Goal: Task Accomplishment & Management: Complete application form

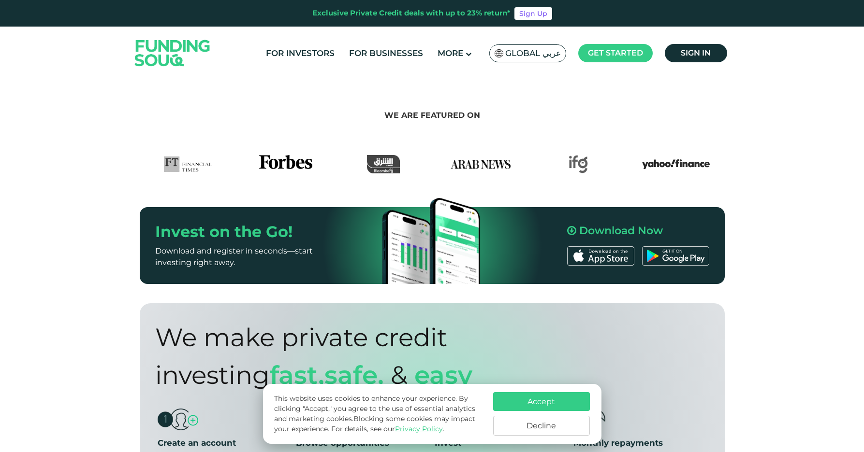
scroll to position [509, 0]
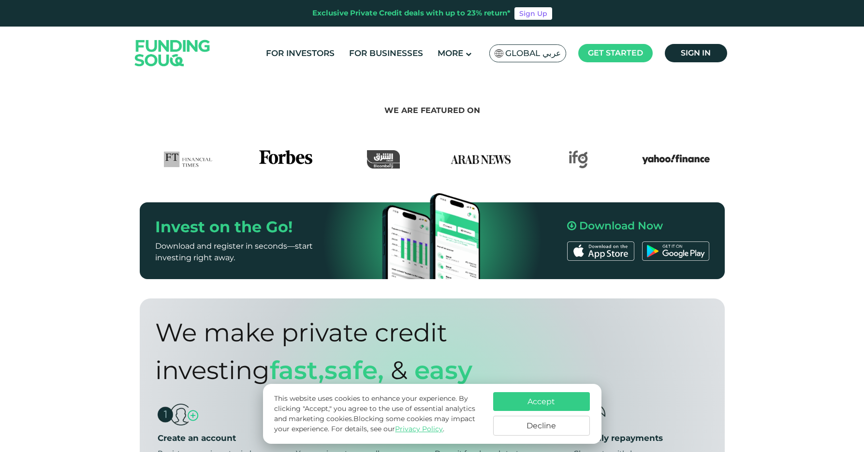
click at [529, 397] on button "Accept" at bounding box center [541, 401] width 97 height 19
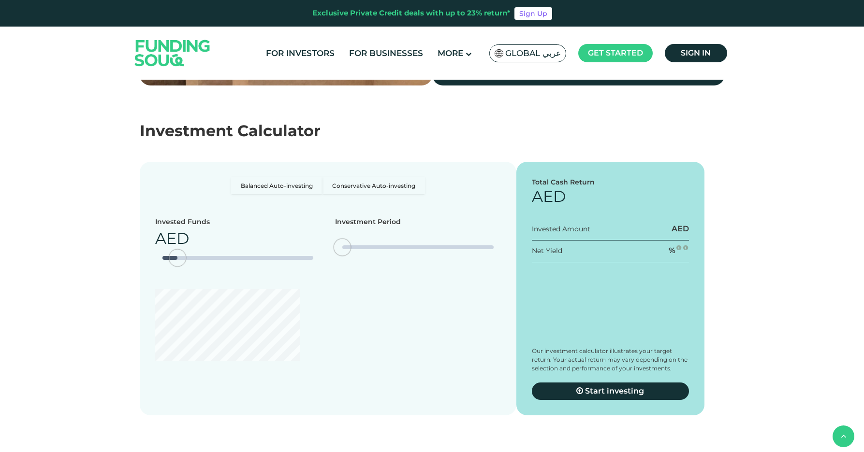
scroll to position [1652, 0]
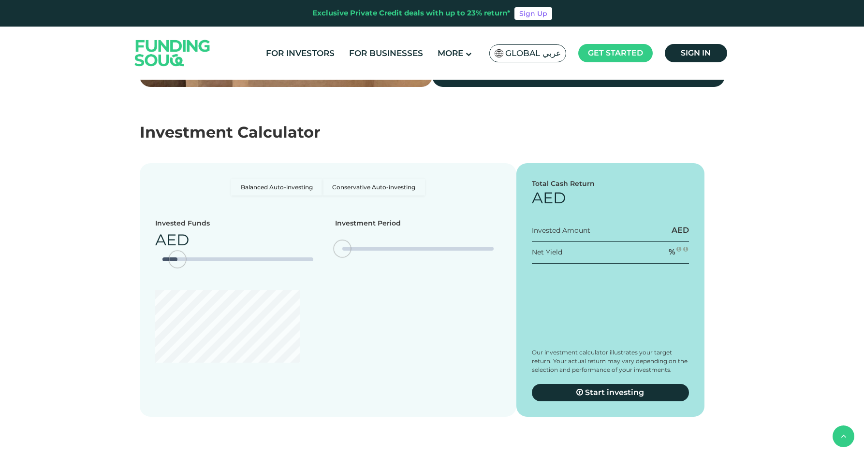
type tc-range-slider "4"
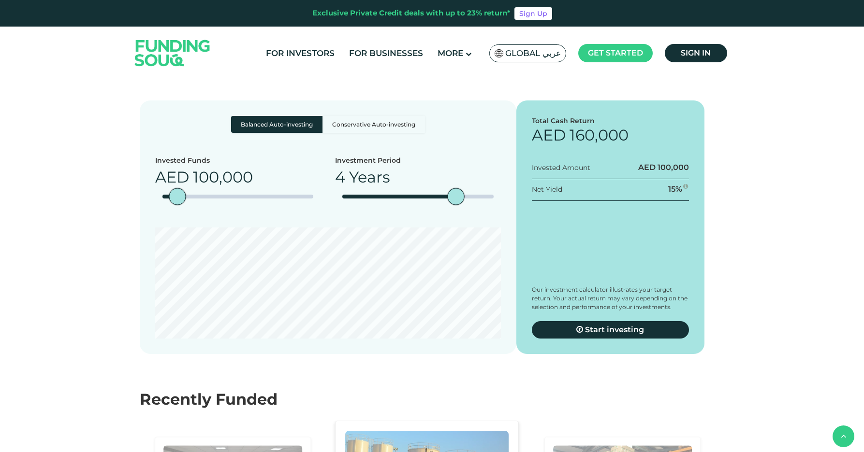
scroll to position [1701, 0]
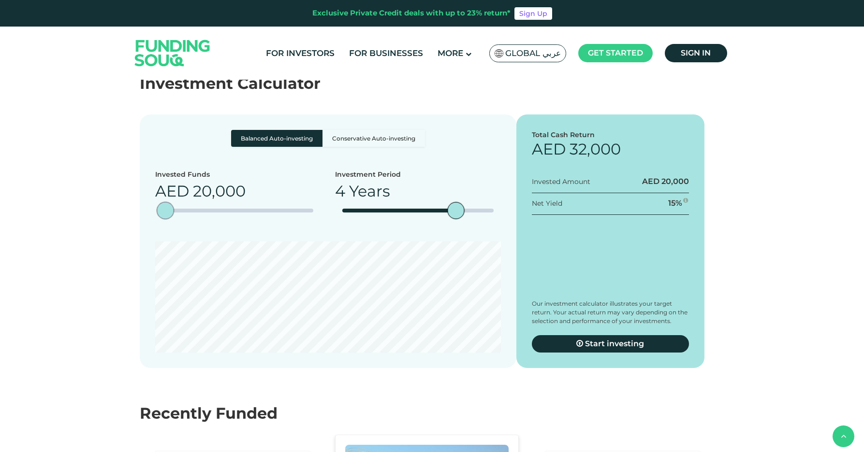
type tc-range-slider "10000"
type tc-range-slider "50000"
drag, startPoint x: 174, startPoint y: 182, endPoint x: 170, endPoint y: 178, distance: 6.2
click at [170, 203] on div "amount slider" at bounding box center [169, 211] width 17 height 17
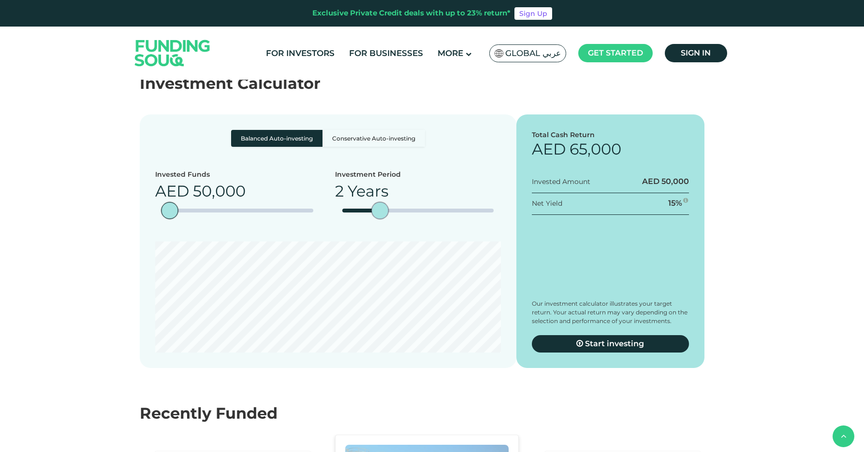
type tc-range-slider "3"
drag, startPoint x: 457, startPoint y: 183, endPoint x: 406, endPoint y: 178, distance: 51.5
click at [406, 178] on div "Investment Period 3 Years" at bounding box center [418, 199] width 166 height 58
click at [370, 130] on label "Conservative Auto-investing" at bounding box center [373, 138] width 102 height 17
click at [237, 130] on input "Conservative Auto-investing" at bounding box center [234, 133] width 6 height 6
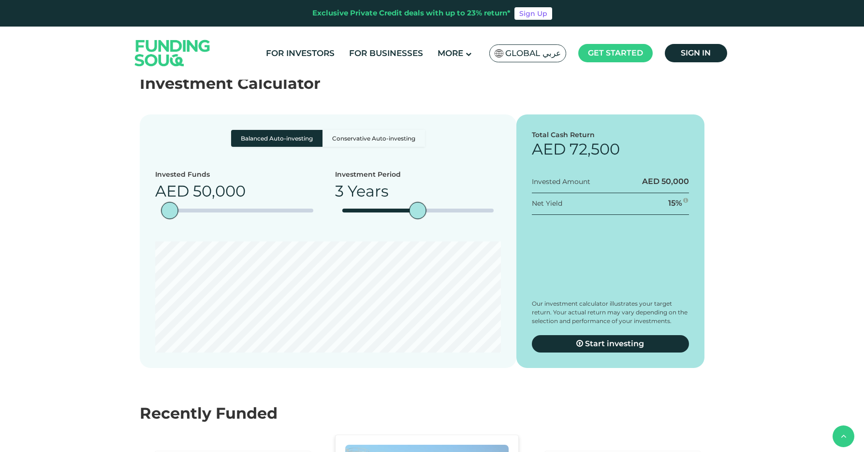
radio input "true"
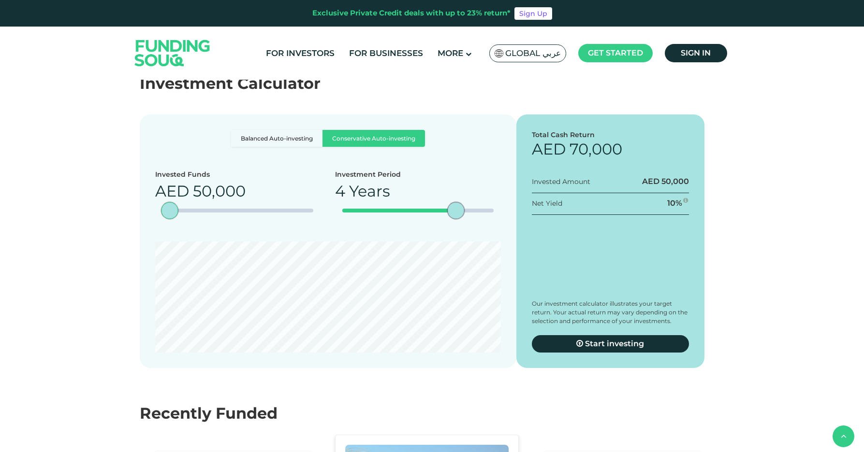
type tc-range-slider "5"
drag, startPoint x: 417, startPoint y: 182, endPoint x: 480, endPoint y: 178, distance: 63.5
click at [480, 178] on div "Investment Period 5 Years" at bounding box center [418, 199] width 166 height 58
type tc-range-slider "100000"
drag, startPoint x: 172, startPoint y: 181, endPoint x: 177, endPoint y: 181, distance: 5.3
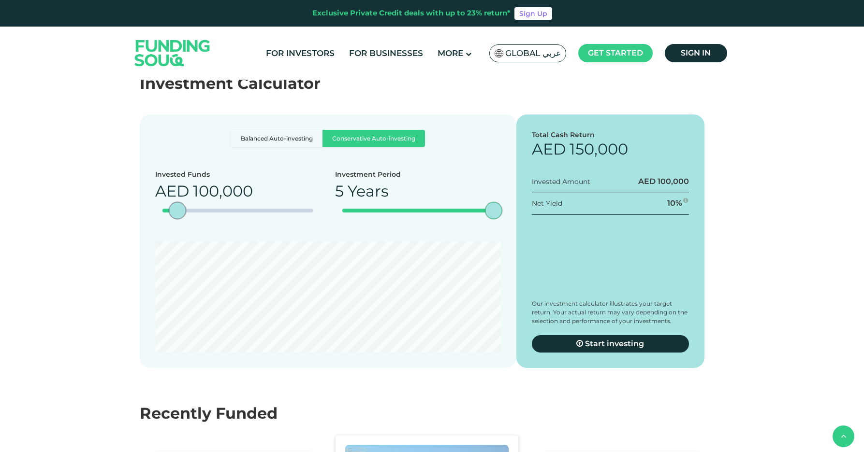
click at [177, 203] on div "amount slider" at bounding box center [177, 211] width 17 height 17
type tc-range-slider "4"
drag, startPoint x: 493, startPoint y: 180, endPoint x: 458, endPoint y: 182, distance: 35.3
click at [458, 203] on div "date slider" at bounding box center [455, 211] width 17 height 17
click at [287, 130] on label "Balanced Auto-investing" at bounding box center [276, 138] width 91 height 17
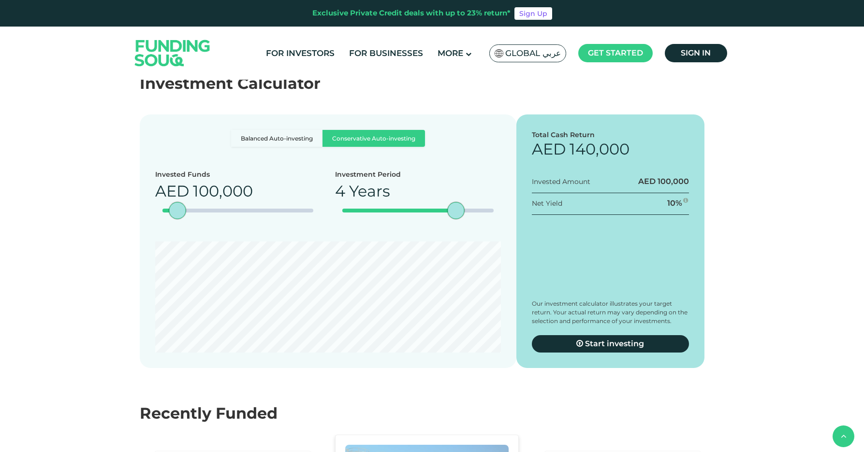
click at [237, 130] on input "Balanced Auto-investing" at bounding box center [234, 133] width 6 height 6
radio input "true"
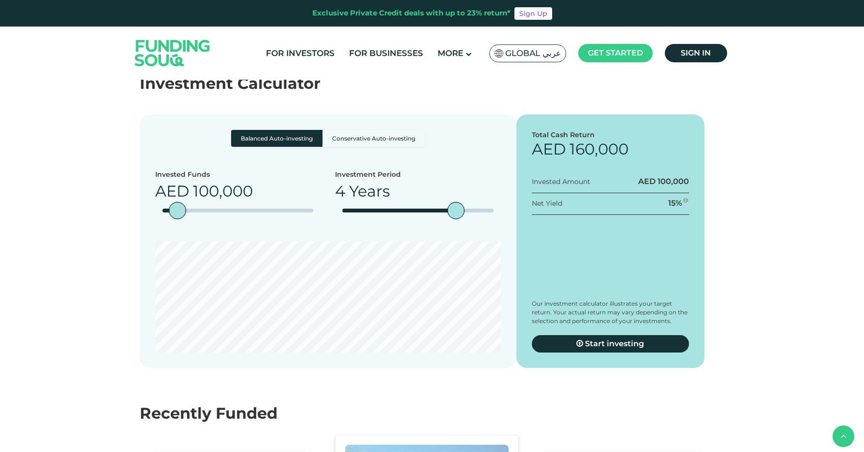
click at [375, 130] on label "Conservative Auto-investing" at bounding box center [373, 138] width 102 height 17
click at [237, 130] on input "Conservative Auto-investing" at bounding box center [234, 133] width 6 height 6
radio input "true"
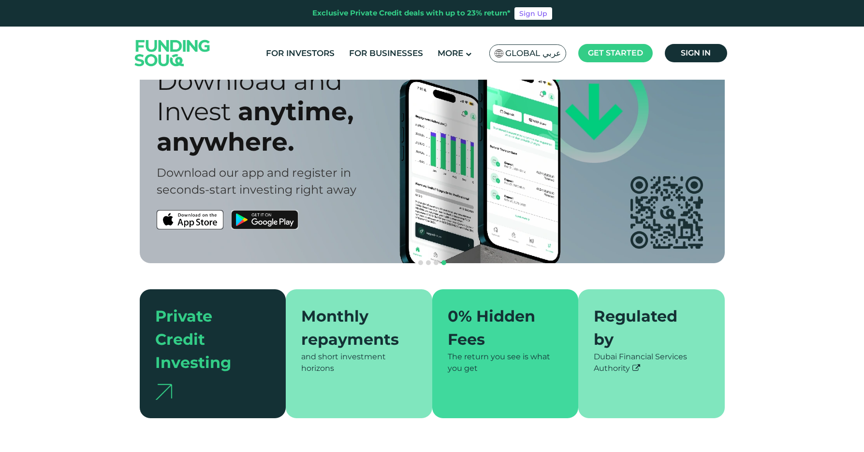
scroll to position [0, 0]
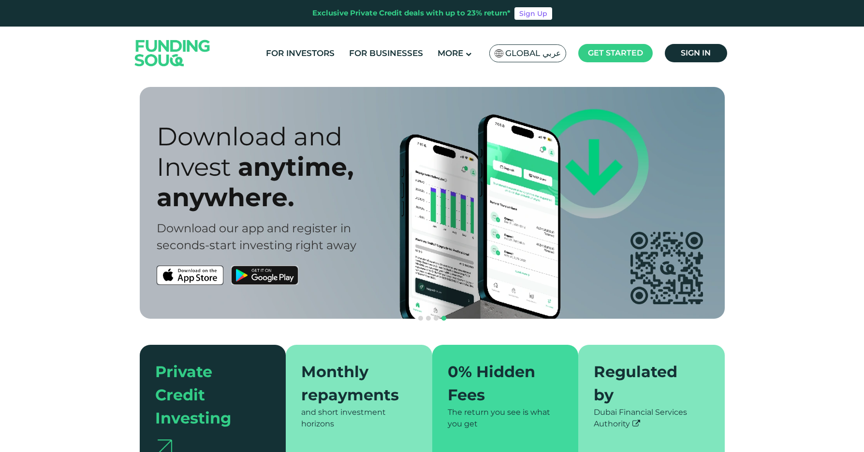
click at [378, 63] on ul "For Investors For Businesses More About Us How It Works" at bounding box center [495, 53] width 473 height 23
click at [378, 53] on link "For Businesses" at bounding box center [386, 53] width 79 height 16
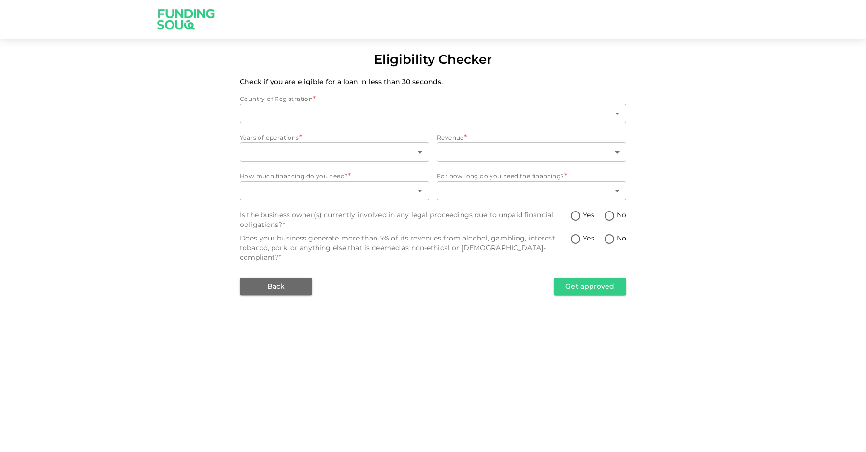
type input "1"
click at [293, 155] on body "Eligibility Checker Check if you are eligible for a loan in less than 30 second…" at bounding box center [433, 226] width 866 height 452
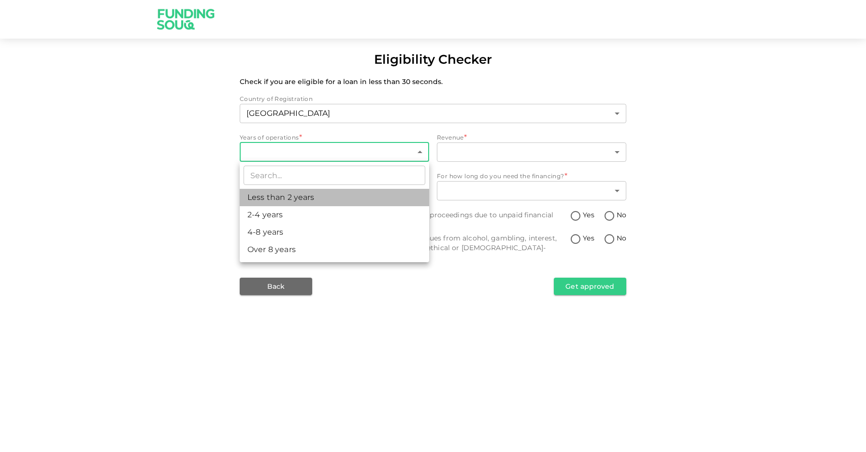
click at [283, 196] on li "Less than 2 years" at bounding box center [334, 197] width 189 height 17
type input "1"
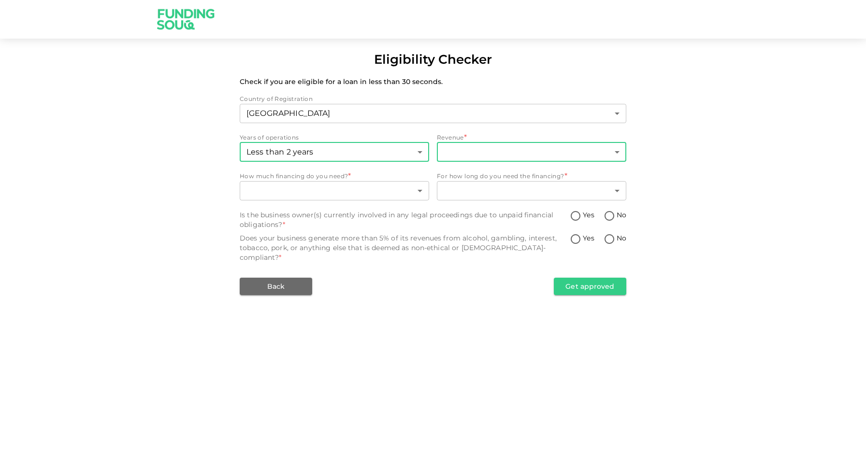
click at [476, 157] on body "Eligibility Checker Check if you are eligible for a loan in less than 30 second…" at bounding box center [433, 226] width 866 height 452
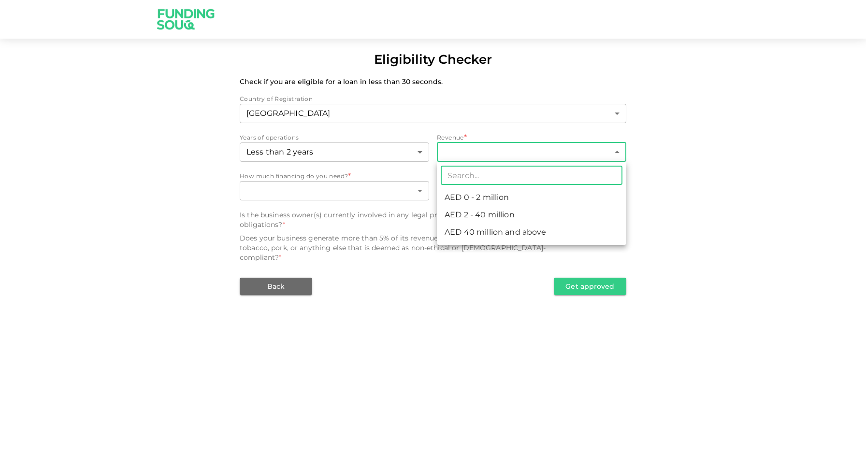
click at [484, 197] on li "AED 0 - 2 million" at bounding box center [531, 197] width 189 height 17
type input "1"
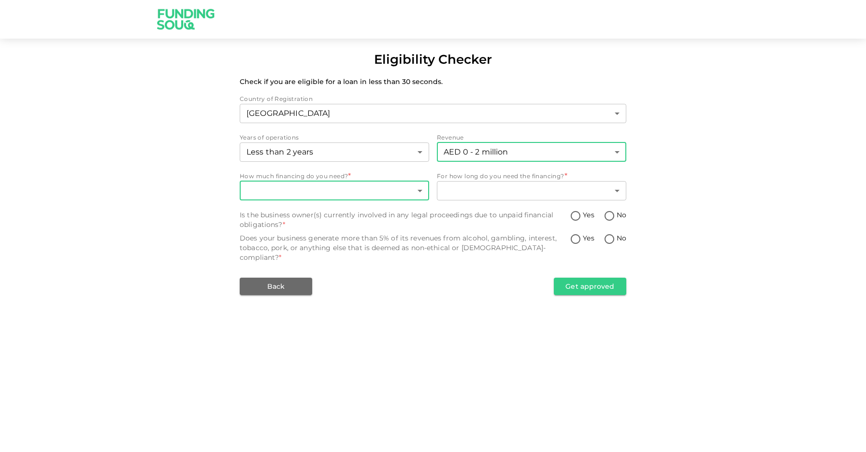
click at [389, 195] on body "Eligibility Checker Check if you are eligible for a loan in less than 30 second…" at bounding box center [433, 226] width 866 height 452
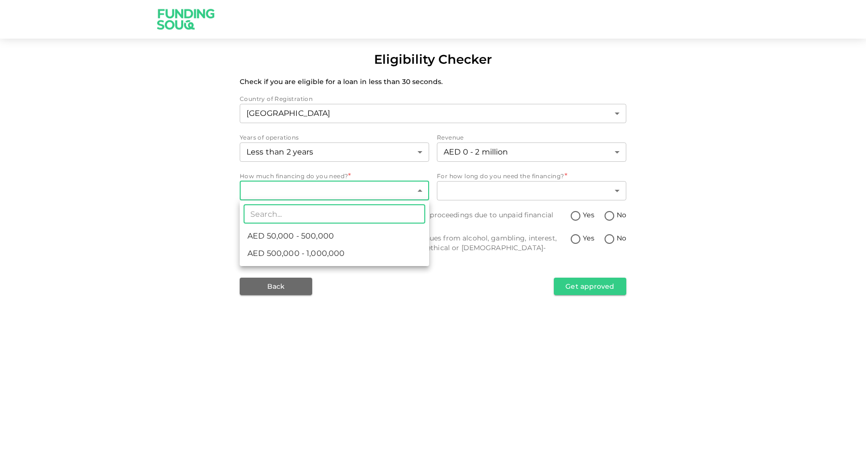
click at [375, 233] on li "AED 50,000 - 500,000" at bounding box center [334, 236] width 189 height 17
type input "1"
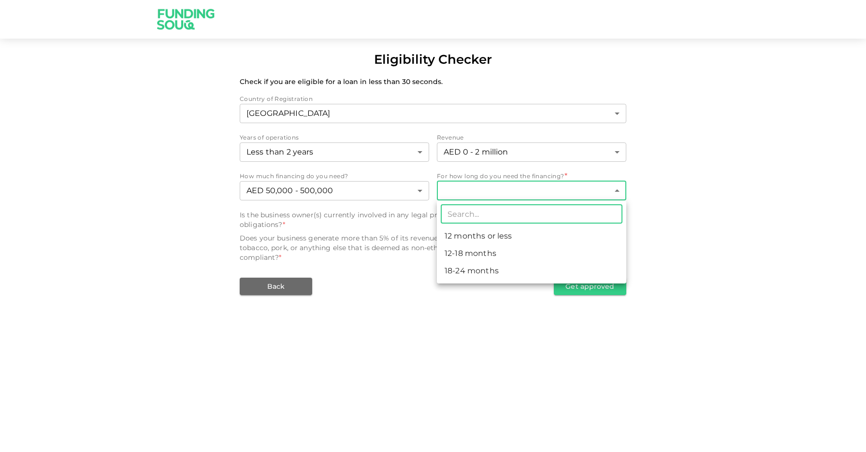
click at [473, 189] on body "Eligibility Checker Check if you are eligible for a loan in less than 30 second…" at bounding box center [433, 226] width 866 height 452
click at [472, 232] on li "12 months or less" at bounding box center [531, 236] width 189 height 17
type input "1"
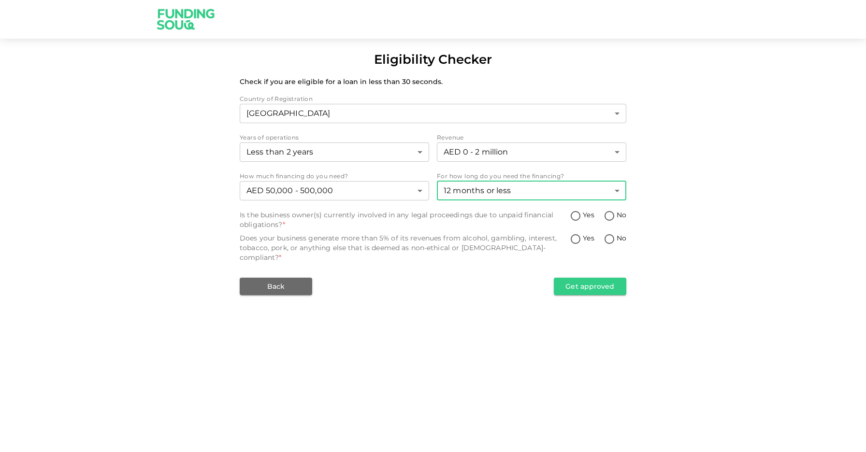
click at [609, 218] on input "No" at bounding box center [609, 216] width 15 height 13
radio input "true"
click at [607, 239] on input "No" at bounding box center [609, 239] width 15 height 13
radio input "true"
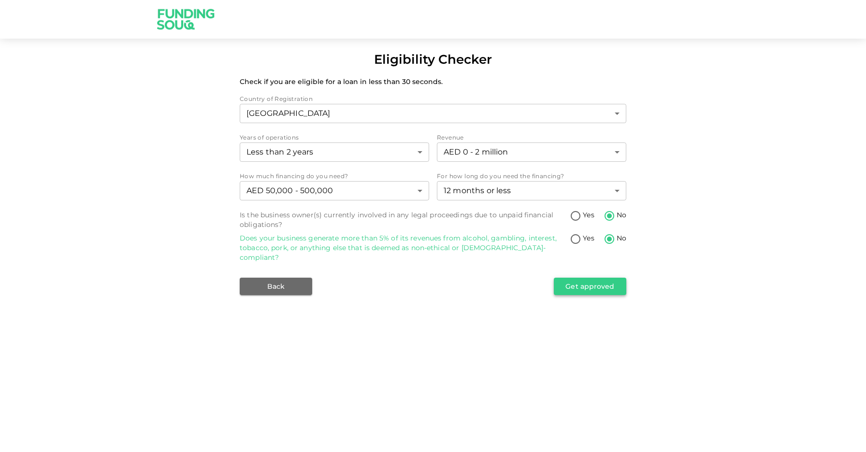
click at [591, 280] on button "Get approved" at bounding box center [590, 286] width 73 height 17
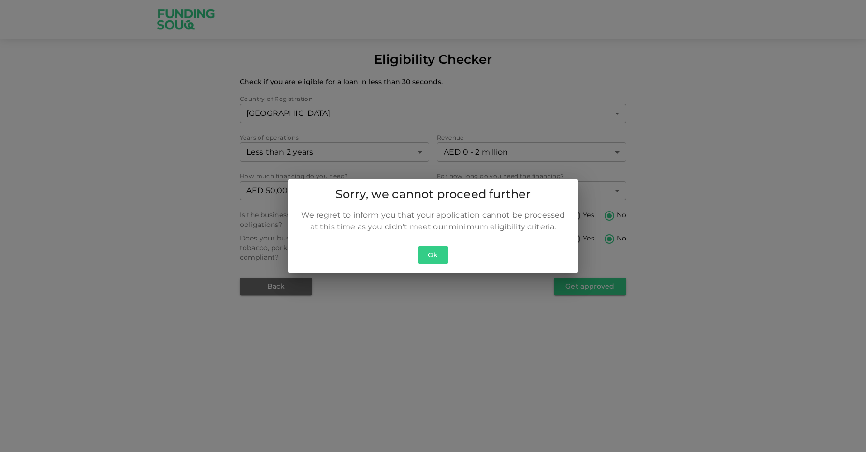
click at [421, 256] on button "Ok" at bounding box center [433, 256] width 31 height 18
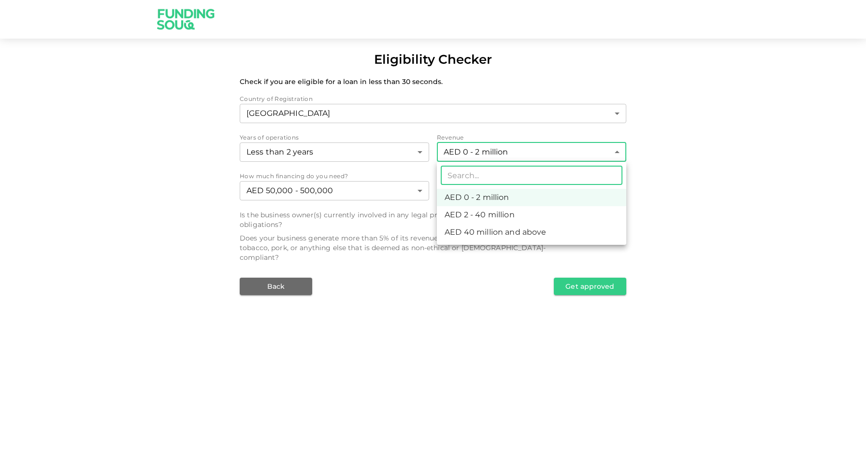
click at [501, 154] on body "Eligibility Checker Check if you are eligible for a loan in less than 30 second…" at bounding box center [433, 226] width 866 height 452
click at [501, 154] on div at bounding box center [433, 226] width 866 height 452
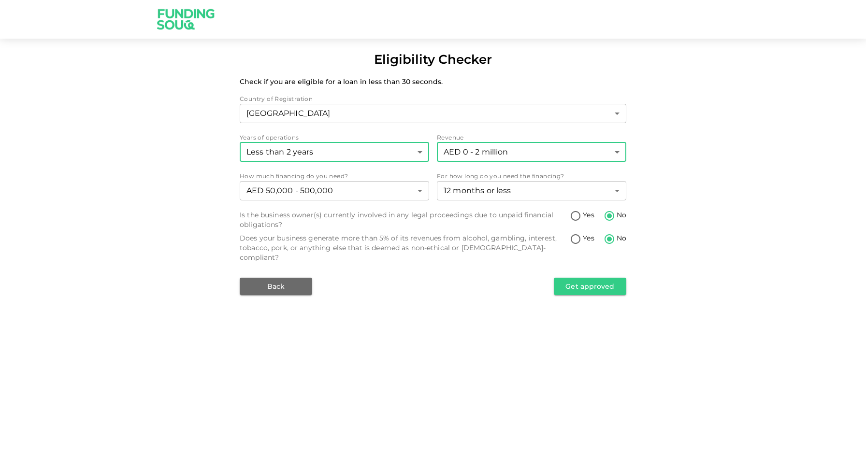
click at [375, 158] on body "Eligibility Checker Check if you are eligible for a loan in less than 30 second…" at bounding box center [433, 226] width 866 height 452
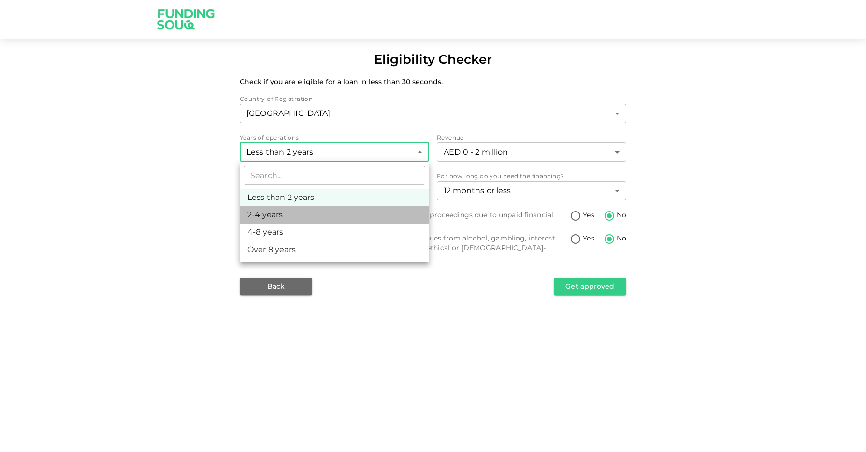
click at [352, 217] on li "2-4 years" at bounding box center [334, 214] width 189 height 17
type input "2"
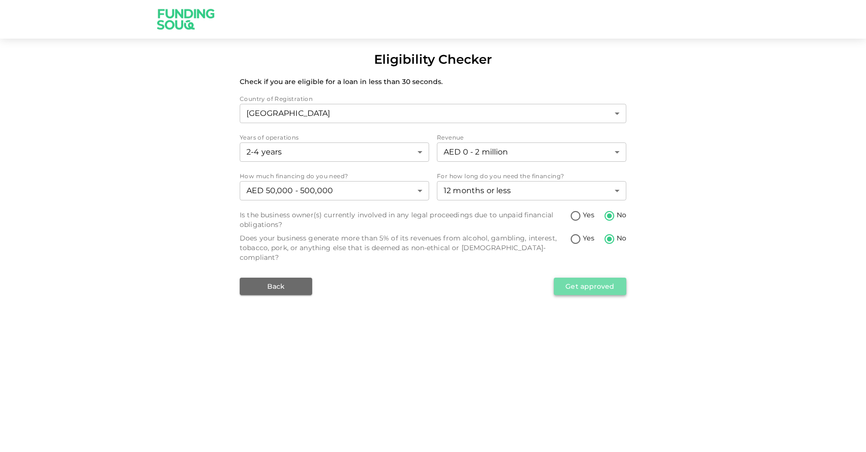
click at [566, 281] on button "Get approved" at bounding box center [590, 286] width 73 height 17
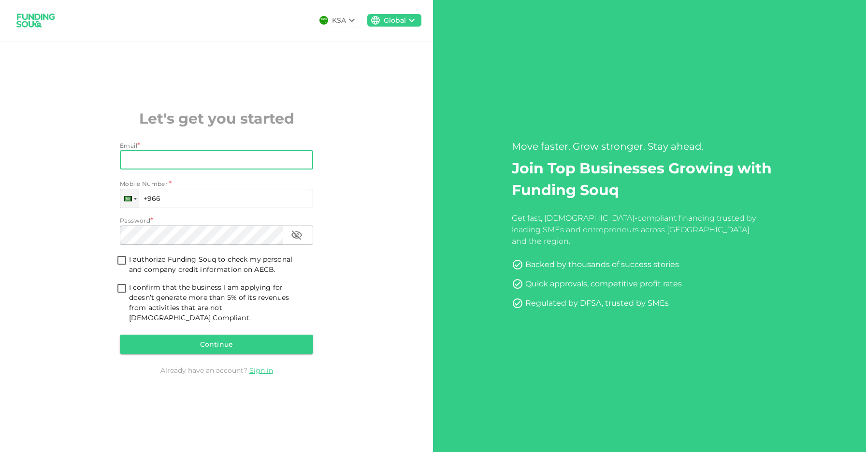
click at [245, 163] on input "Email" at bounding box center [211, 159] width 183 height 19
type input "[EMAIL_ADDRESS][DOMAIN_NAME]"
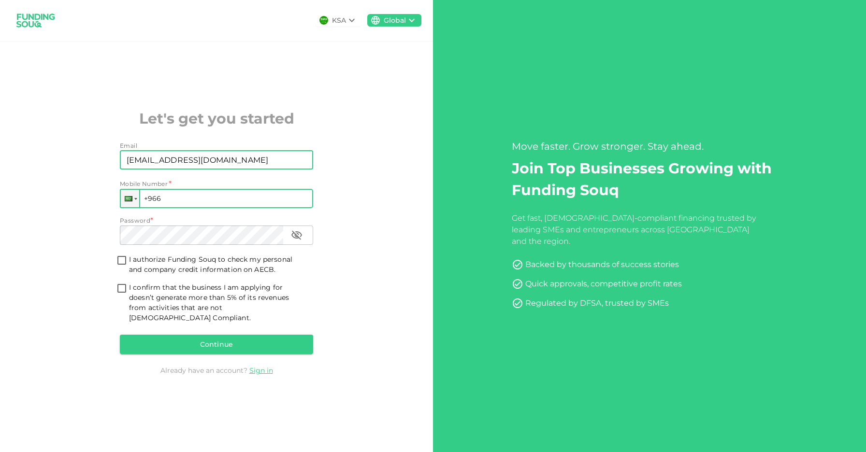
click at [172, 197] on input "+966" at bounding box center [216, 198] width 193 height 19
click at [130, 202] on div at bounding box center [129, 198] width 8 height 5
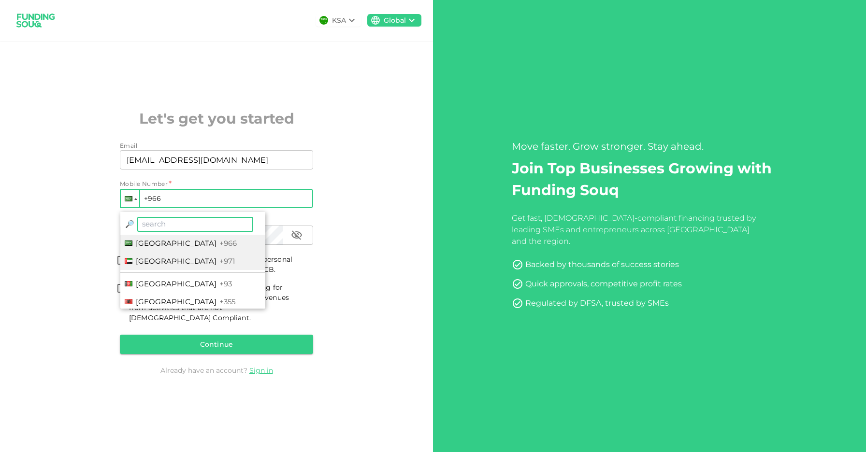
click at [143, 259] on li "[GEOGRAPHIC_DATA] +971" at bounding box center [192, 262] width 145 height 18
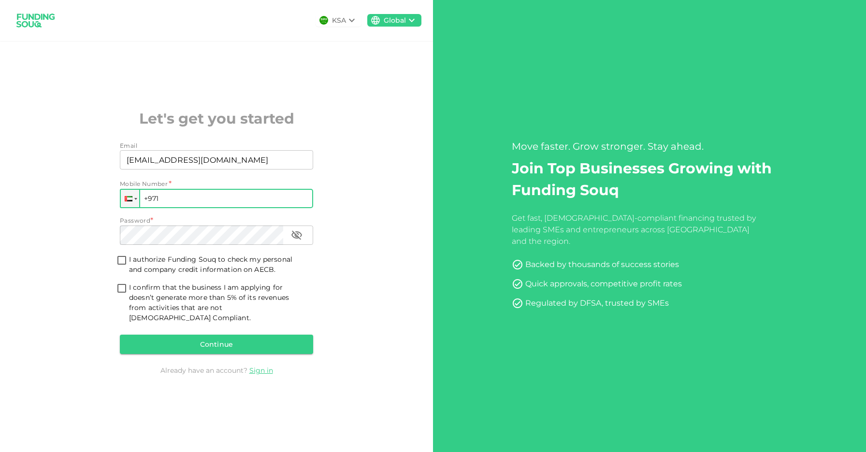
click at [180, 205] on input "+971" at bounding box center [216, 198] width 193 height 19
type input "+971"
click at [170, 206] on input "+971" at bounding box center [216, 198] width 193 height 19
click at [123, 264] on input "I authorize Funding Souq to check my personal and company credit information on…" at bounding box center [122, 261] width 15 height 13
checkbox input "true"
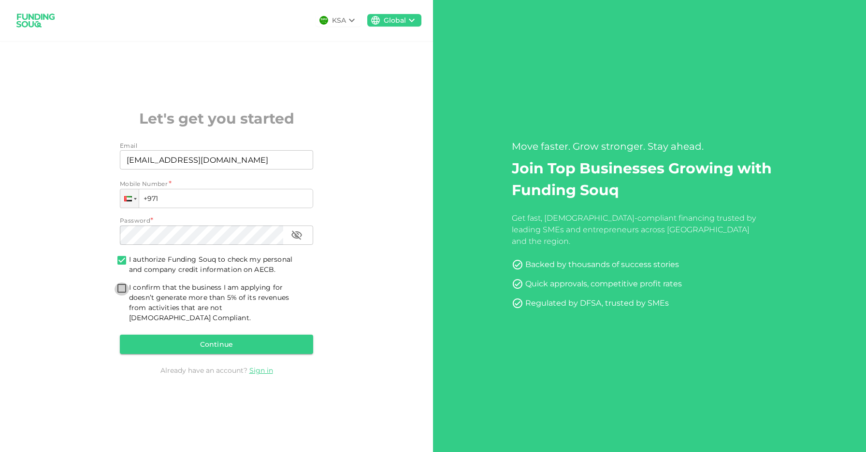
click at [121, 295] on input "I confirm that the business I am applying for doesn’t generate more than 5% of …" at bounding box center [122, 289] width 15 height 13
checkbox input "true"
click at [165, 202] on input "+971" at bounding box center [216, 198] width 193 height 19
click at [165, 203] on input "+971" at bounding box center [216, 198] width 193 height 19
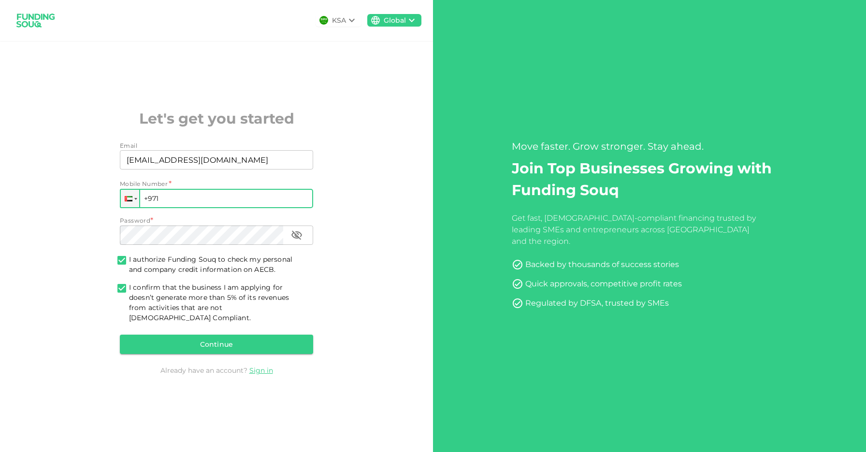
click at [165, 203] on input "+971" at bounding box center [216, 198] width 193 height 19
type input "[PHONE_NUMBER]"
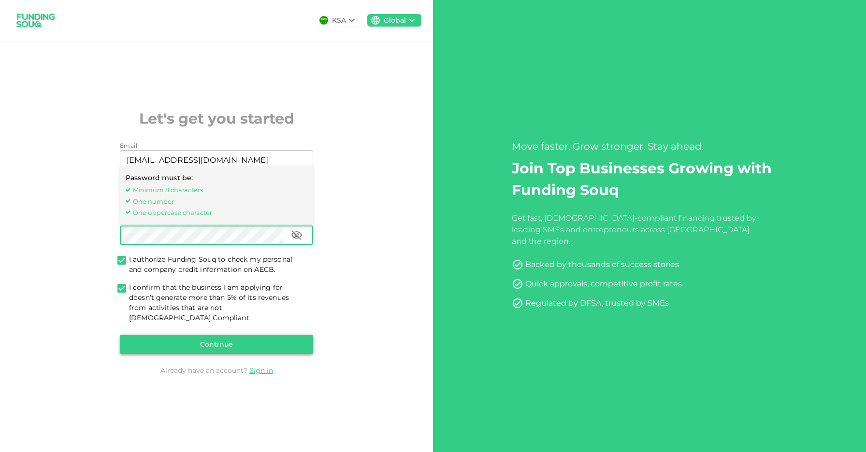
click at [155, 342] on button "Continue" at bounding box center [216, 344] width 193 height 19
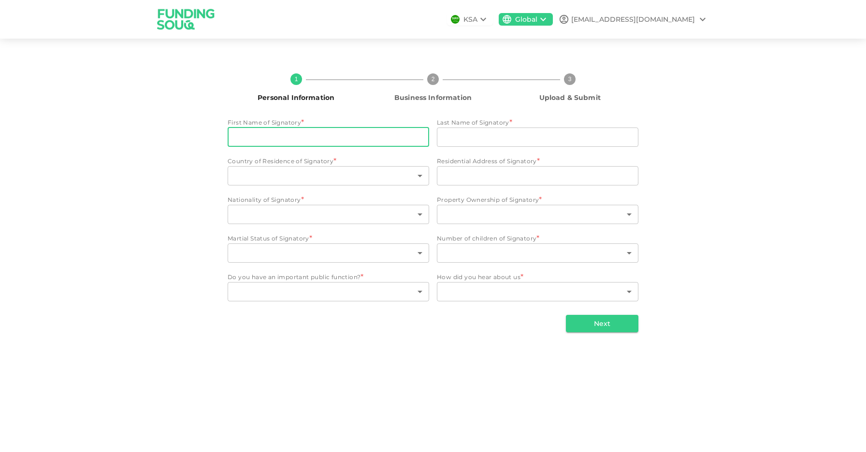
click at [363, 143] on input "First Name of Signatory" at bounding box center [329, 137] width 202 height 19
type input "[PERSON_NAME]"
type input "[GEOGRAPHIC_DATA]"
type input "abudhabi , [GEOGRAPHIC_DATA], abudhabi , [GEOGRAPHIC_DATA]"
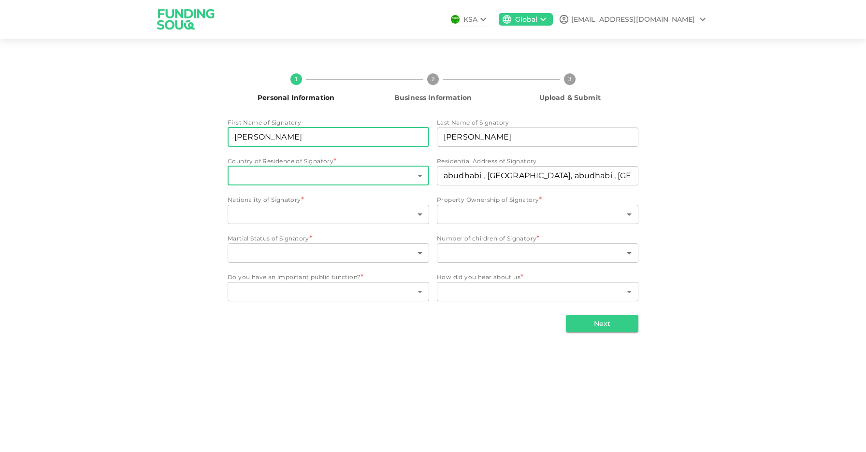
click at [341, 174] on body "KSA Global [EMAIL_ADDRESS][DOMAIN_NAME] 1 Personal Information 2 Business Infor…" at bounding box center [433, 226] width 866 height 452
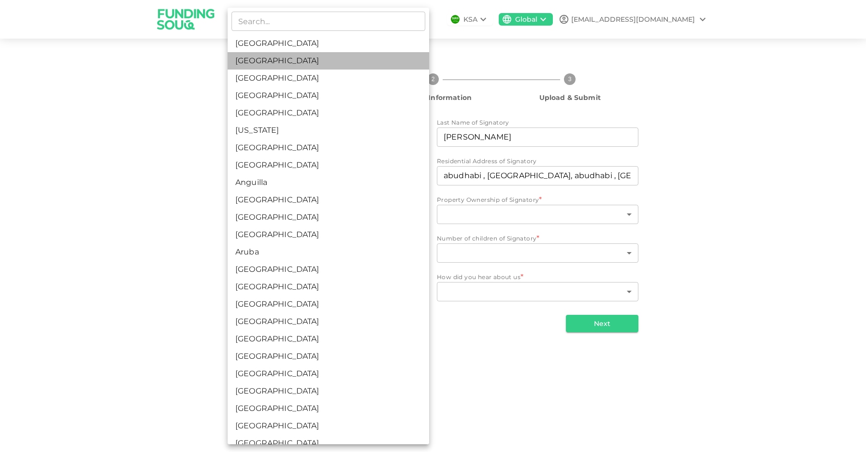
click at [332, 65] on li "[GEOGRAPHIC_DATA]" at bounding box center [329, 60] width 202 height 17
type input "2"
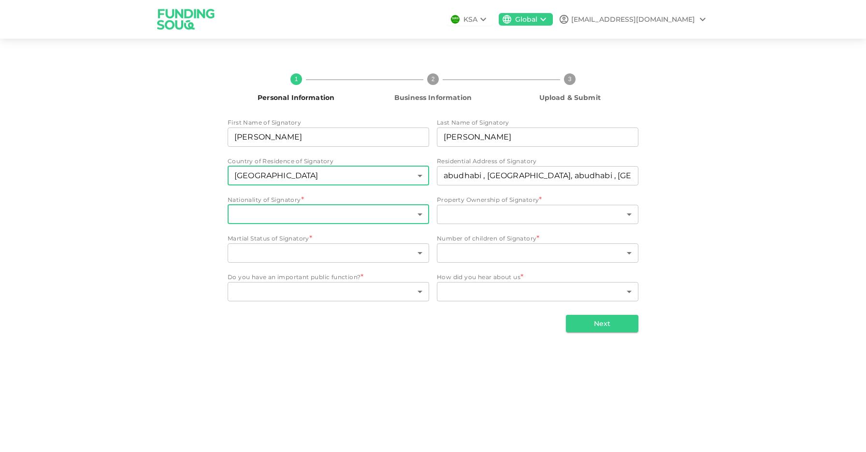
click at [318, 217] on body "KSA Global [EMAIL_ADDRESS][DOMAIN_NAME] 1 Personal Information 2 Business Infor…" at bounding box center [433, 226] width 866 height 452
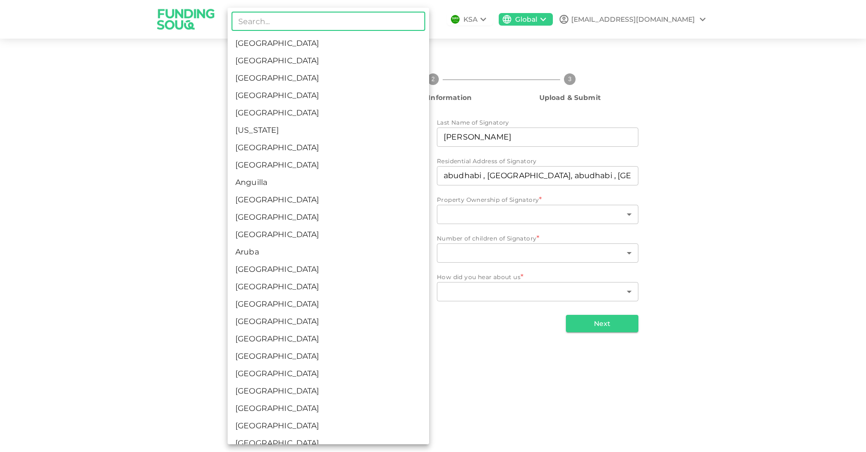
click at [695, 216] on div at bounding box center [433, 226] width 866 height 452
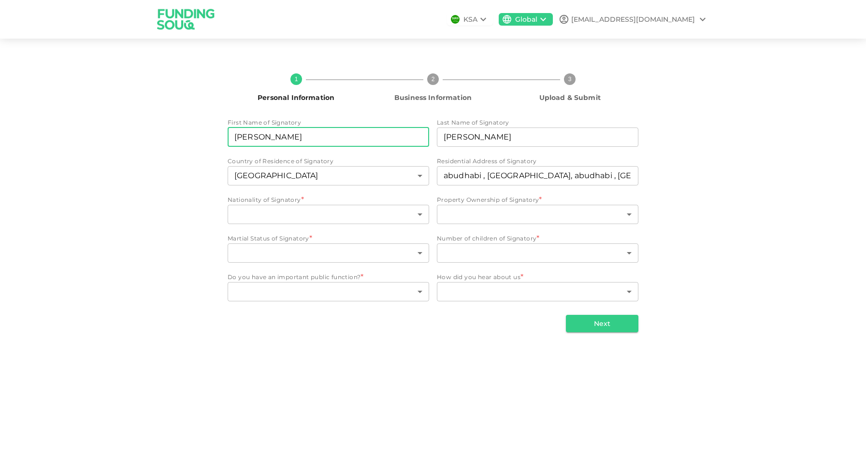
click at [365, 131] on input "[PERSON_NAME]" at bounding box center [329, 137] width 202 height 19
type input "Reem"
click at [462, 146] on input "[PERSON_NAME]" at bounding box center [538, 137] width 202 height 19
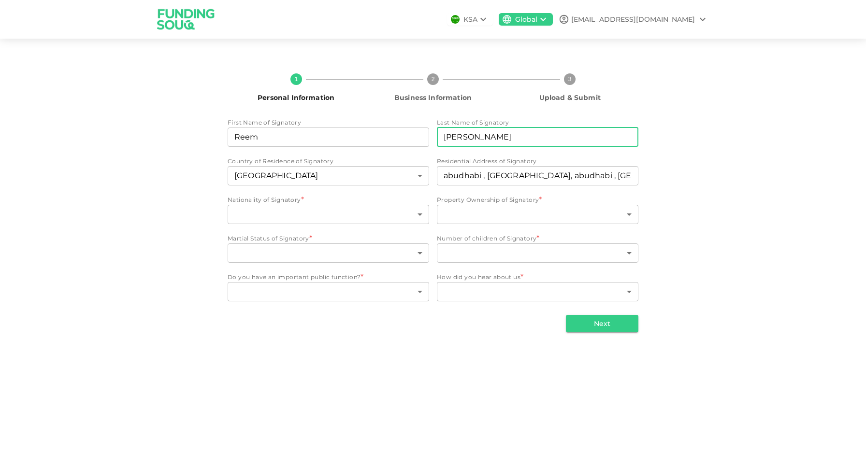
click at [462, 146] on input "[PERSON_NAME]" at bounding box center [538, 137] width 202 height 19
type input "I"
type input "Musabbeh"
click at [362, 219] on body "KSA Global [EMAIL_ADDRESS][DOMAIN_NAME] 1 Personal Information 2 Business Infor…" at bounding box center [433, 226] width 866 height 452
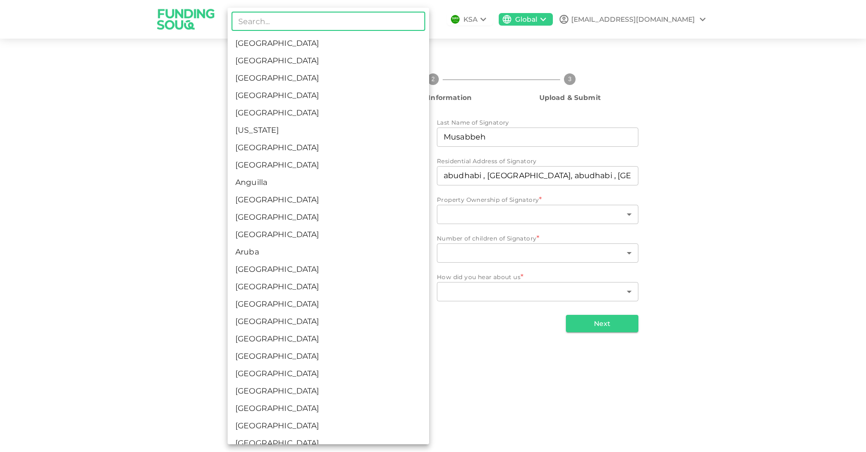
click at [319, 60] on li "[GEOGRAPHIC_DATA]" at bounding box center [329, 60] width 202 height 17
type input "2"
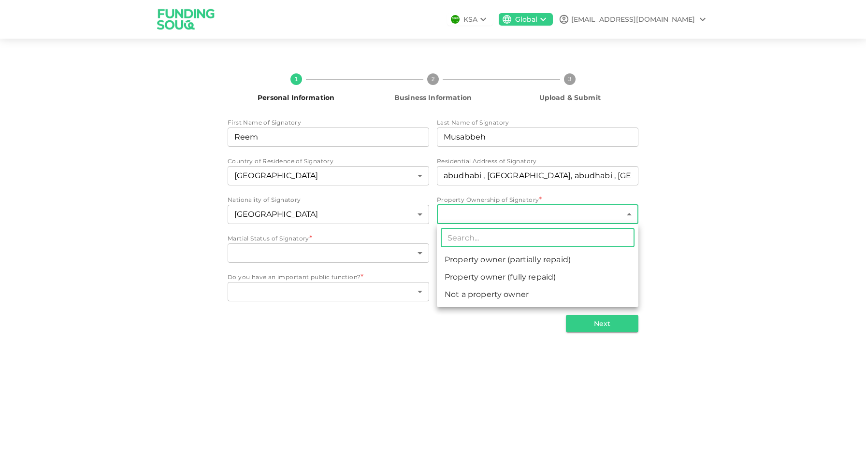
click at [487, 214] on body "KSA Global [EMAIL_ADDRESS][DOMAIN_NAME] 1 Personal Information 2 Business Infor…" at bounding box center [433, 226] width 866 height 452
click at [497, 295] on li "Not a property owner" at bounding box center [538, 294] width 202 height 17
type input "3"
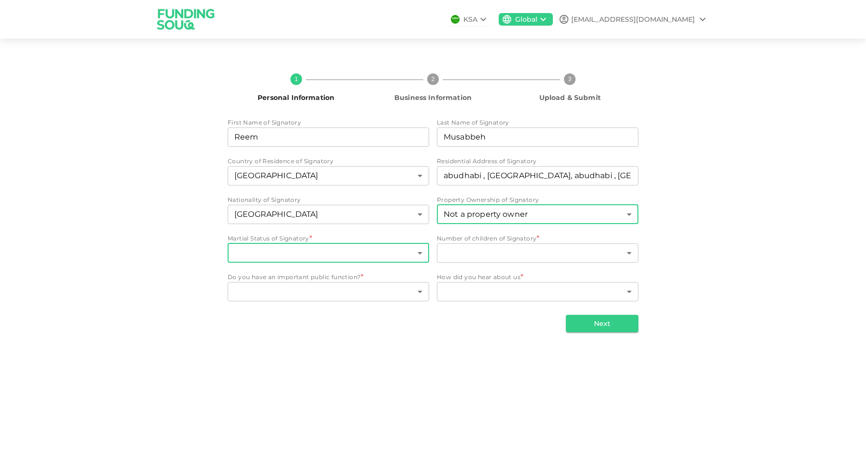
click at [385, 252] on body "KSA Global [EMAIL_ADDRESS][DOMAIN_NAME] 1 Personal Information 2 Business Infor…" at bounding box center [433, 226] width 866 height 452
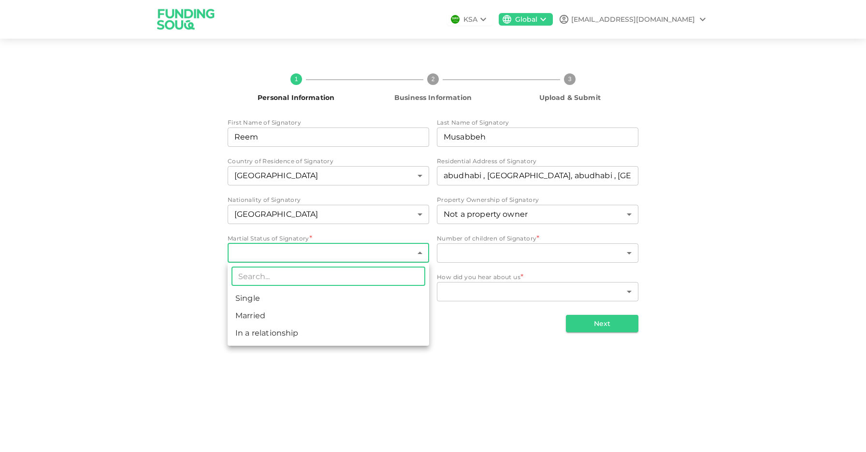
click at [370, 298] on li "Single" at bounding box center [329, 298] width 202 height 17
type input "1"
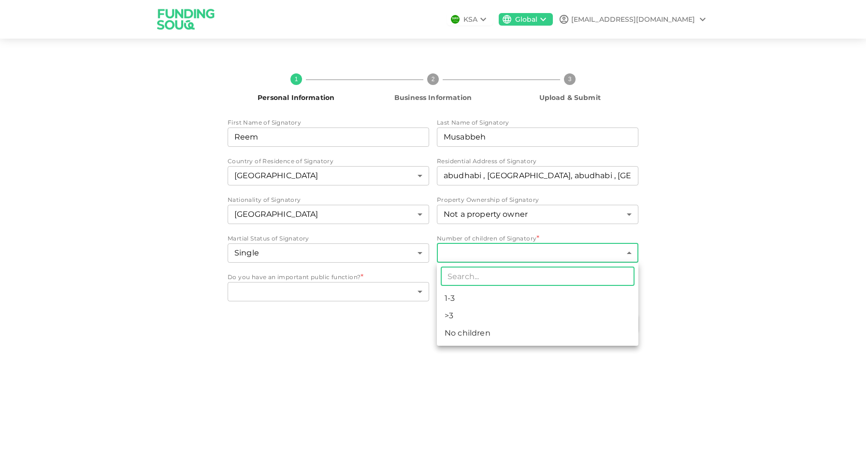
click at [466, 261] on body "KSA Global [EMAIL_ADDRESS][DOMAIN_NAME] 1 Personal Information 2 Business Infor…" at bounding box center [433, 226] width 866 height 452
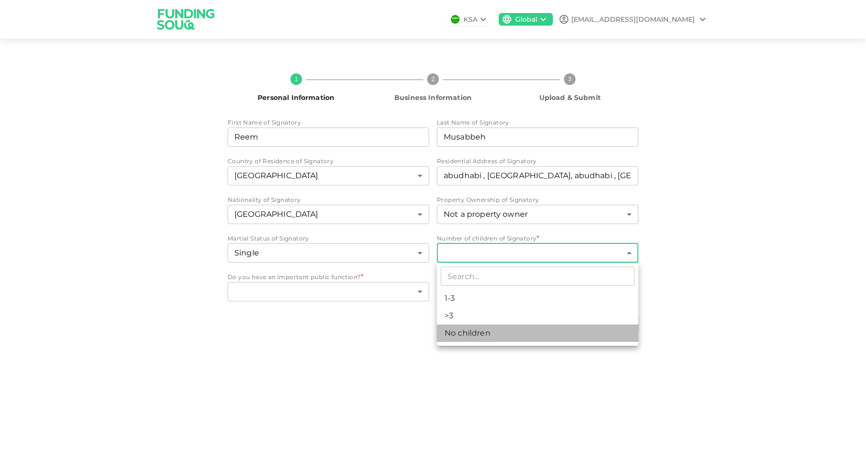
click at [457, 334] on li "No children" at bounding box center [538, 333] width 202 height 17
type input "3"
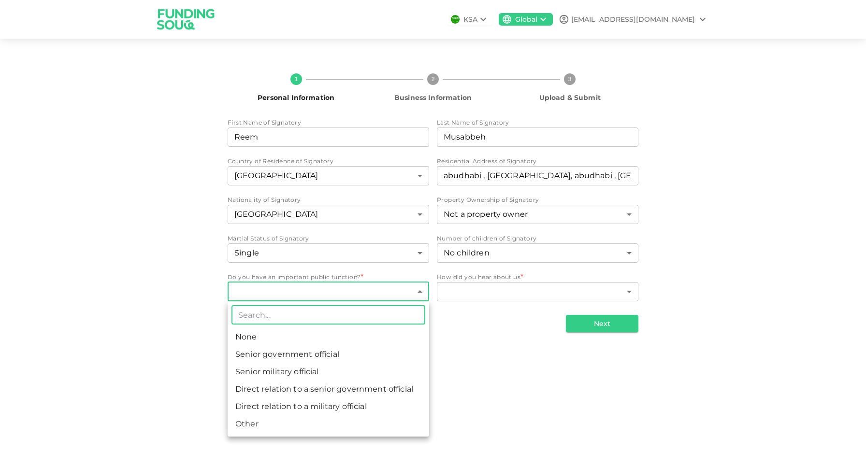
click at [370, 297] on body "KSA Global [EMAIL_ADDRESS][DOMAIN_NAME] 1 Personal Information 2 Business Infor…" at bounding box center [433, 226] width 866 height 452
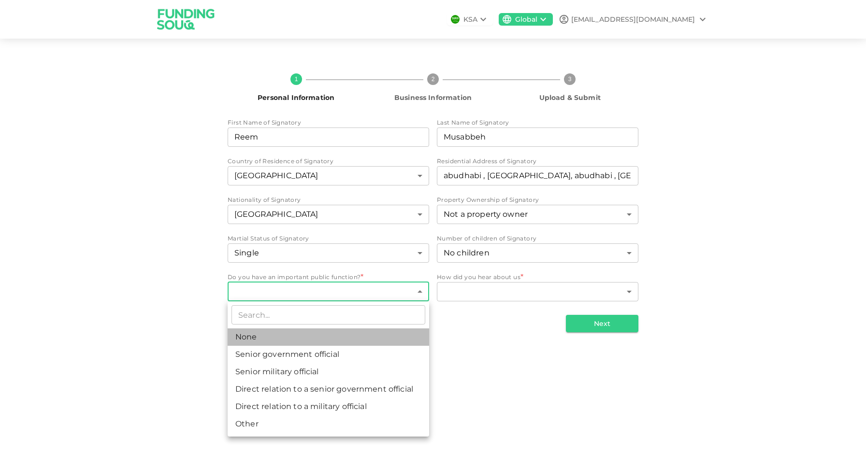
click at [385, 332] on li "None" at bounding box center [329, 337] width 202 height 17
type input "1"
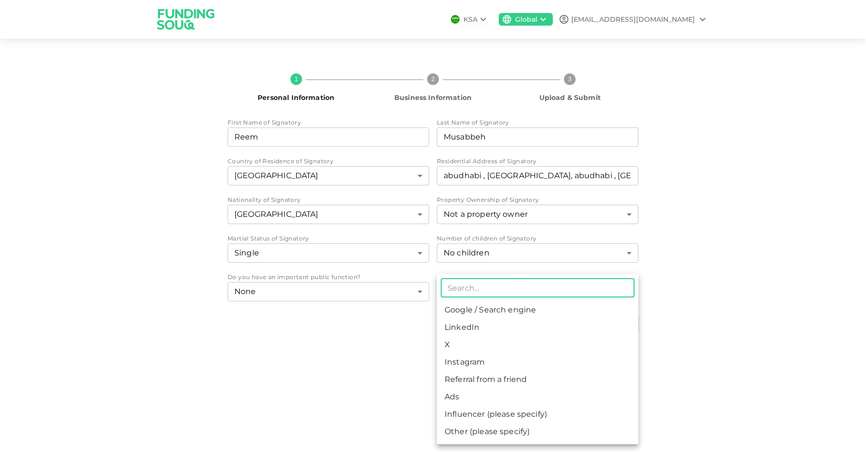
click at [488, 298] on body "KSA Global [EMAIL_ADDRESS][DOMAIN_NAME] 1 Personal Information 2 Business Infor…" at bounding box center [433, 226] width 866 height 452
click at [485, 380] on li "Referral from a friend" at bounding box center [538, 379] width 202 height 17
type input "10"
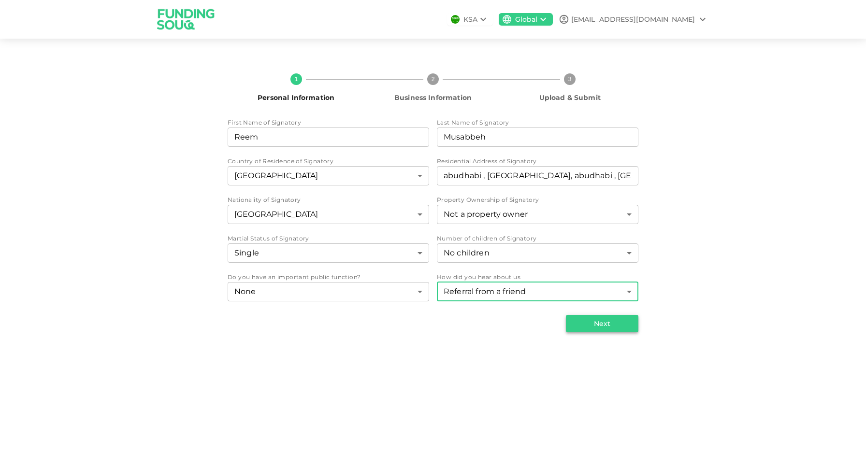
click at [585, 328] on button "Next" at bounding box center [602, 323] width 73 height 17
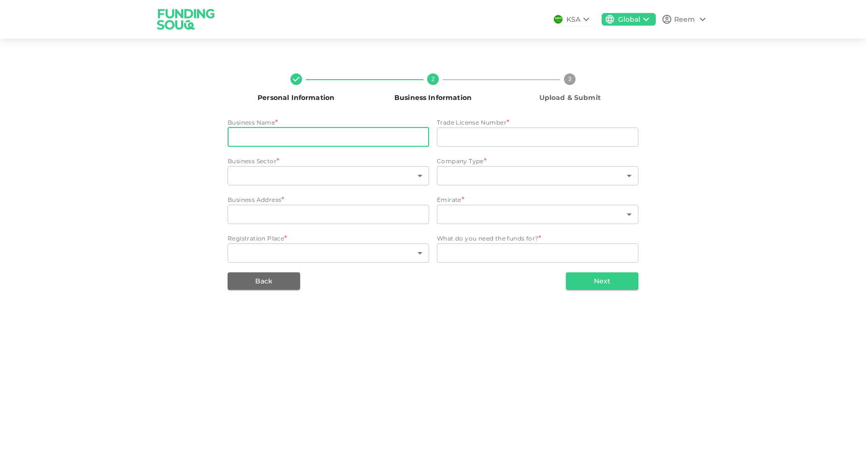
click at [329, 137] on input "businessName" at bounding box center [329, 137] width 202 height 19
type input "Esaal Solution"
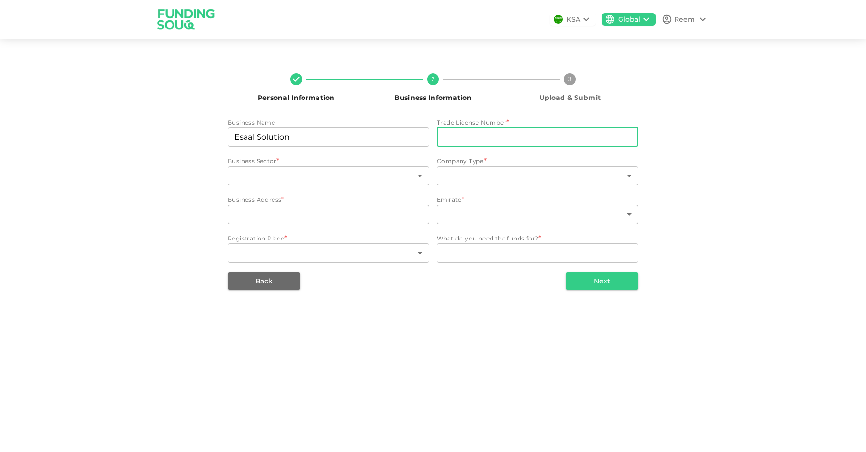
click at [452, 134] on input "tradeLicenseNumber" at bounding box center [538, 137] width 202 height 19
click at [461, 170] on body "KSA Global Reem Personal Information 2 Business Information 3 Upload & Submit B…" at bounding box center [433, 226] width 866 height 452
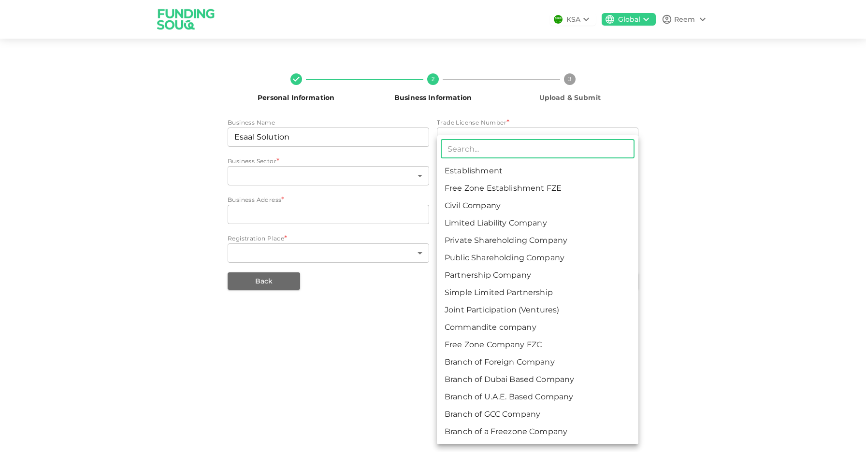
click at [337, 353] on div at bounding box center [433, 226] width 866 height 452
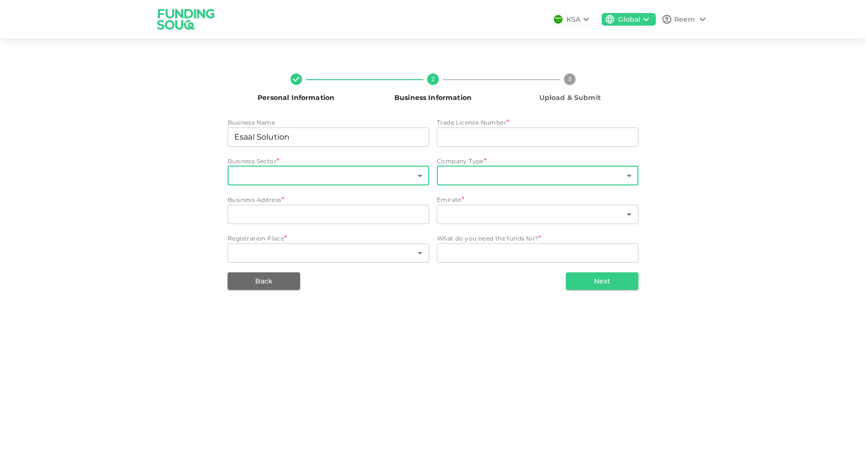
click at [393, 175] on body "KSA Global Reem Personal Information 2 Business Information 3 Upload & Submit B…" at bounding box center [433, 226] width 866 height 452
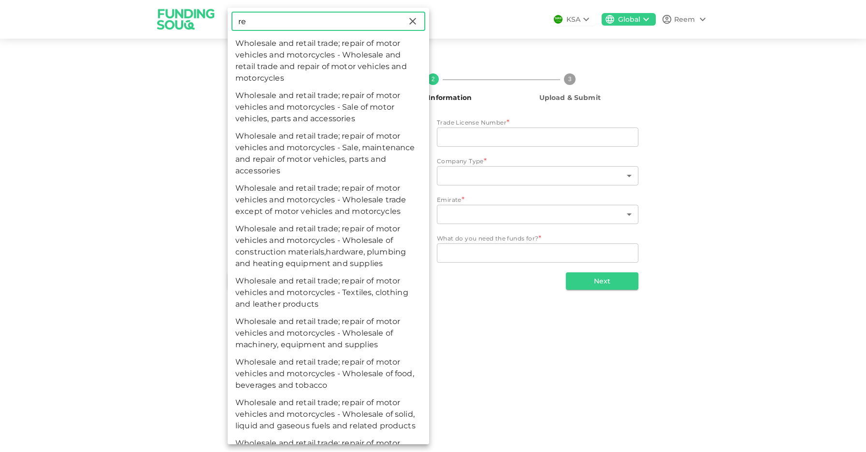
type input "r"
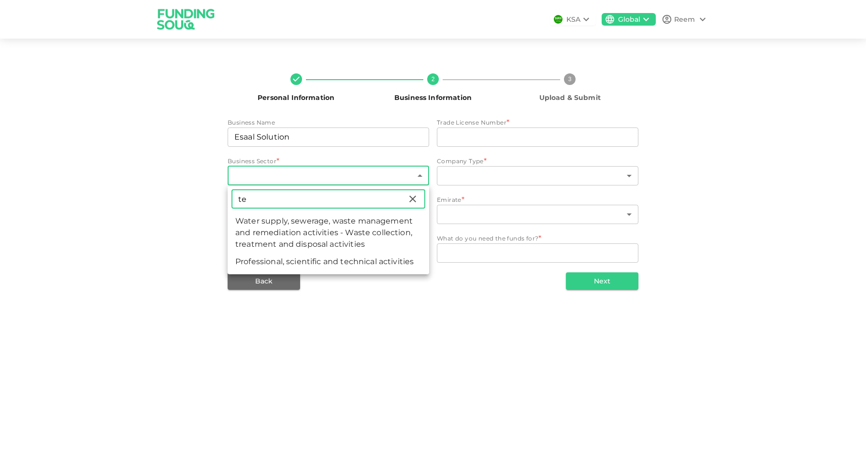
type input "t"
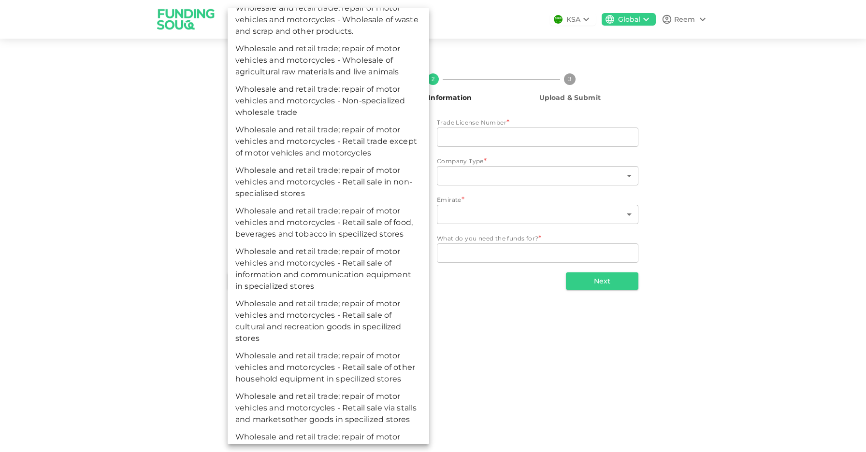
scroll to position [2179, 0]
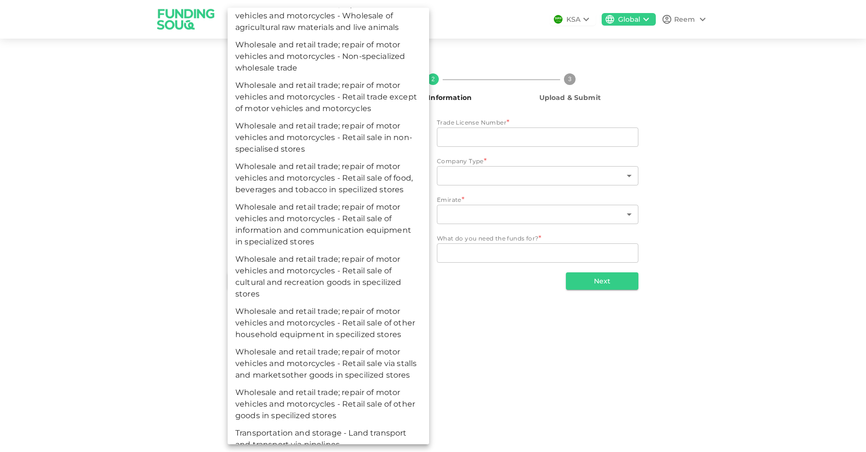
click at [175, 235] on div at bounding box center [433, 226] width 866 height 452
